Goal: Task Accomplishment & Management: Manage account settings

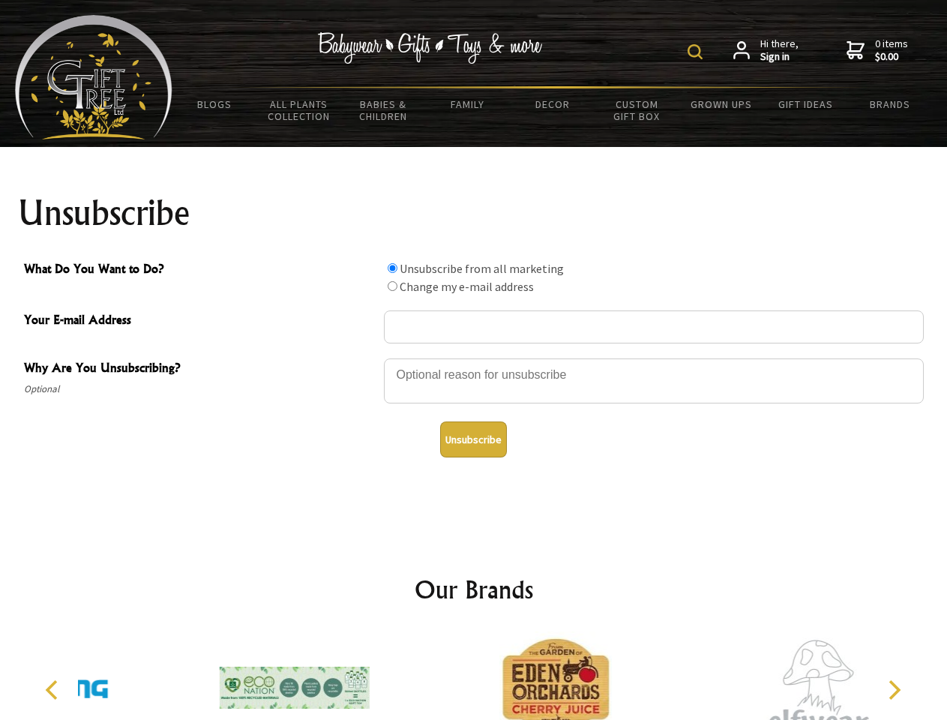
click at [697, 52] on img at bounding box center [694, 51] width 15 height 15
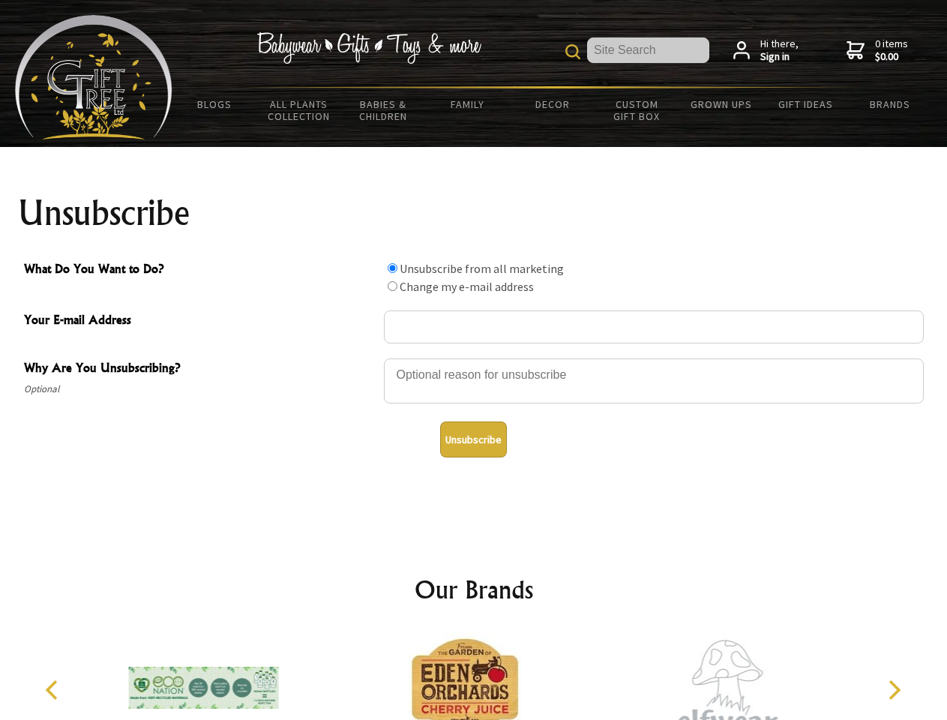
click at [474, 358] on div at bounding box center [654, 383] width 540 height 52
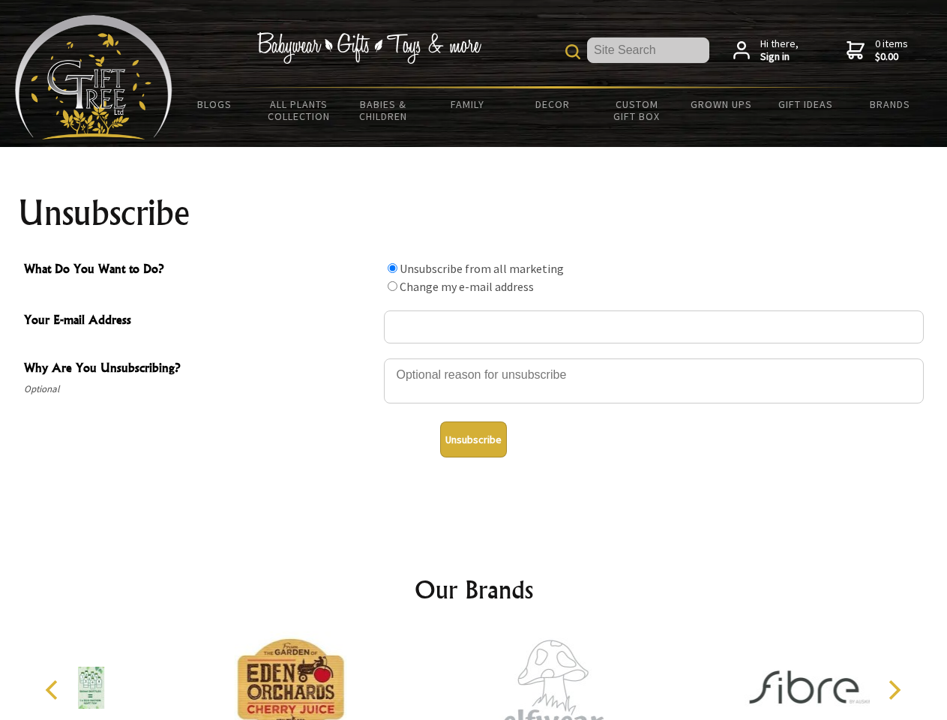
click at [392, 268] on input "What Do You Want to Do?" at bounding box center [393, 268] width 10 height 10
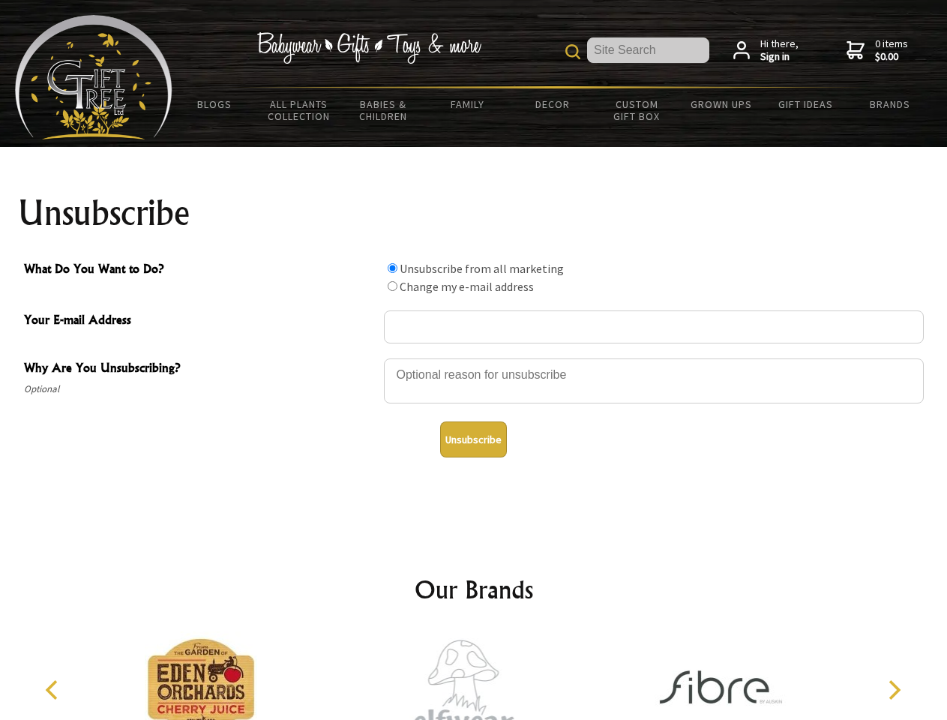
click at [392, 286] on input "What Do You Want to Do?" at bounding box center [393, 286] width 10 height 10
radio input "true"
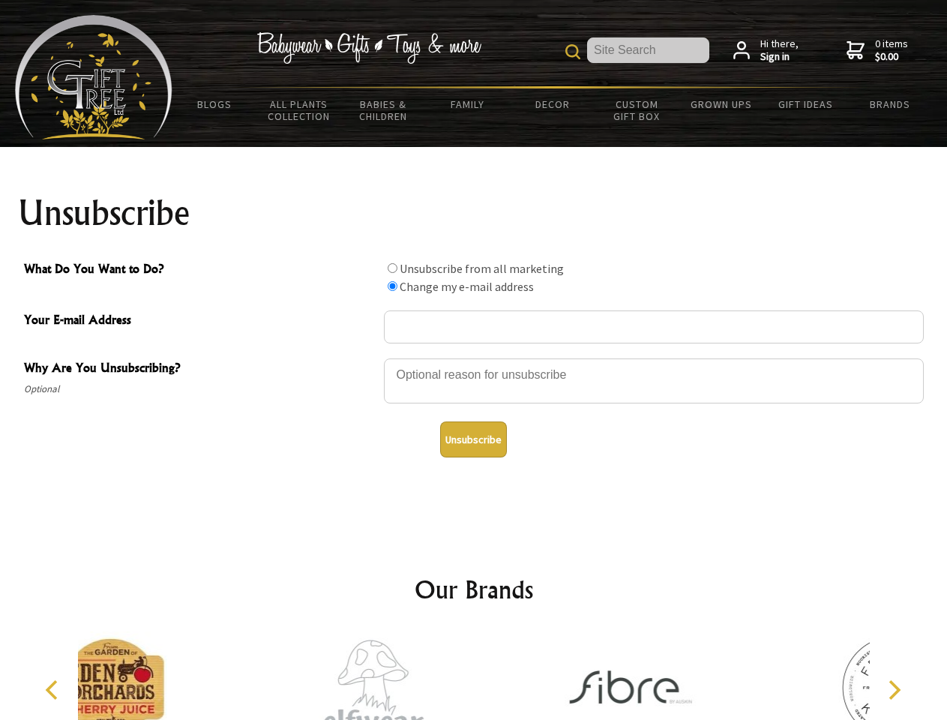
click at [473, 439] on button "Unsubscribe" at bounding box center [473, 439] width 67 height 36
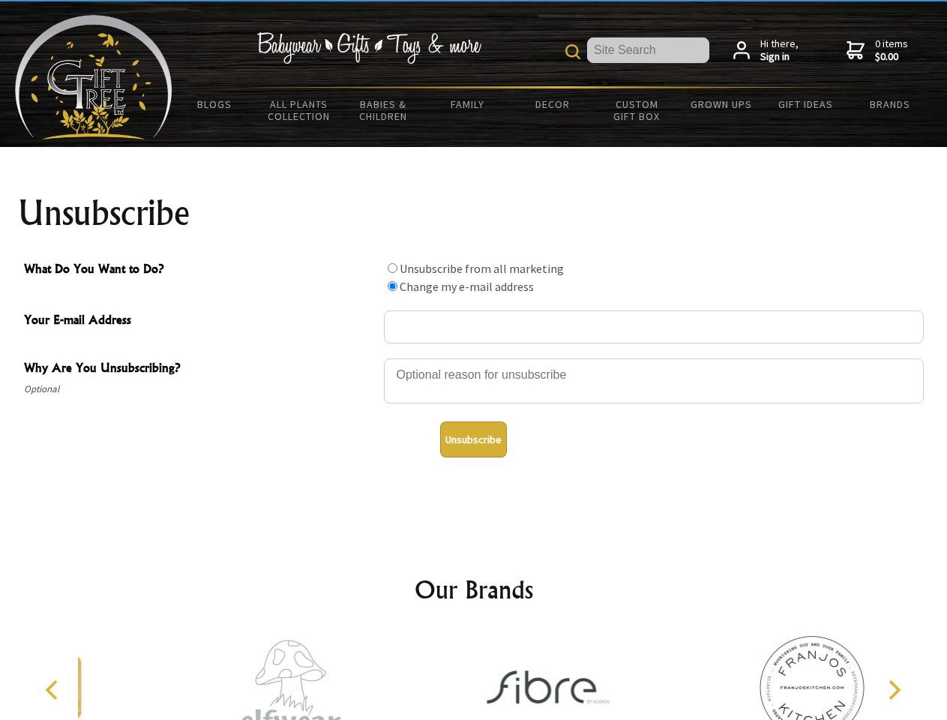
click at [474, 675] on div at bounding box center [550, 689] width 261 height 117
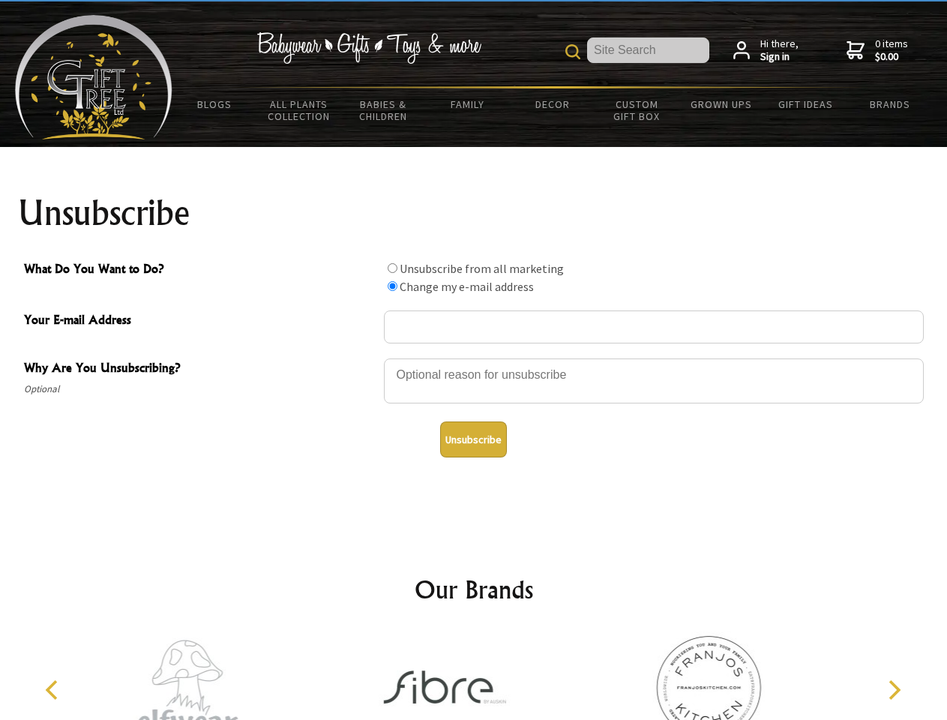
click at [54, 690] on icon "Previous" at bounding box center [52, 689] width 19 height 19
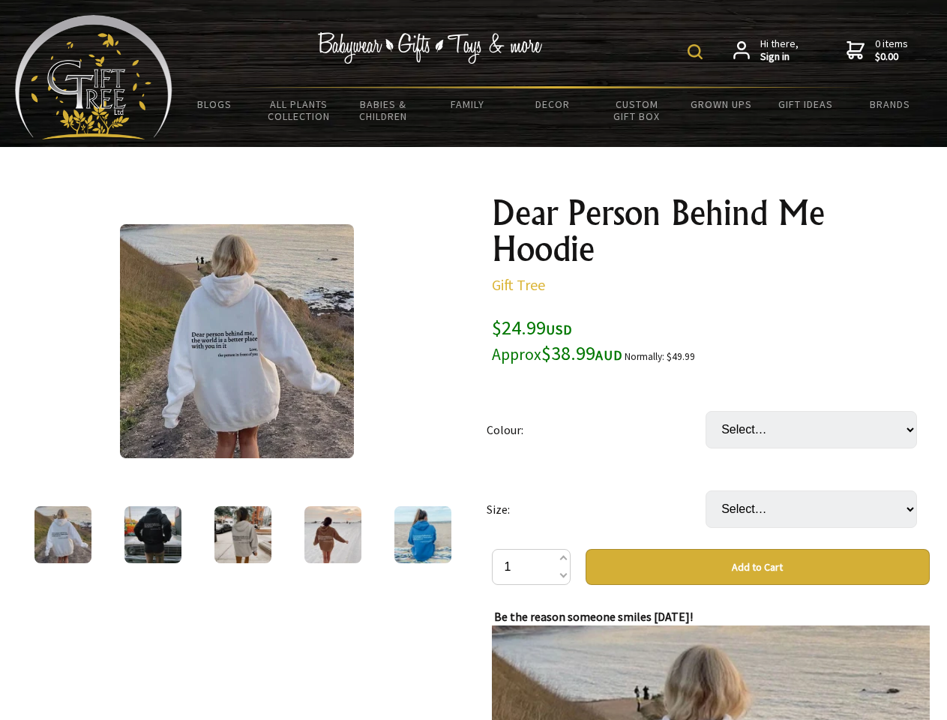
click at [697, 52] on img at bounding box center [694, 51] width 15 height 15
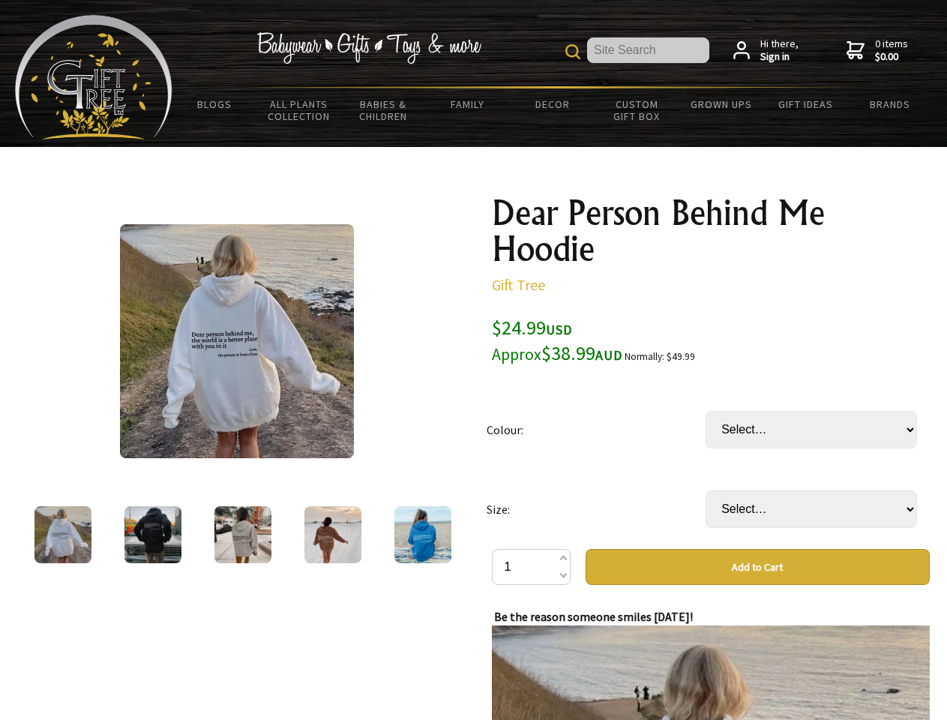
click at [237, 341] on img at bounding box center [237, 341] width 234 height 234
